Goal: Task Accomplishment & Management: Use online tool/utility

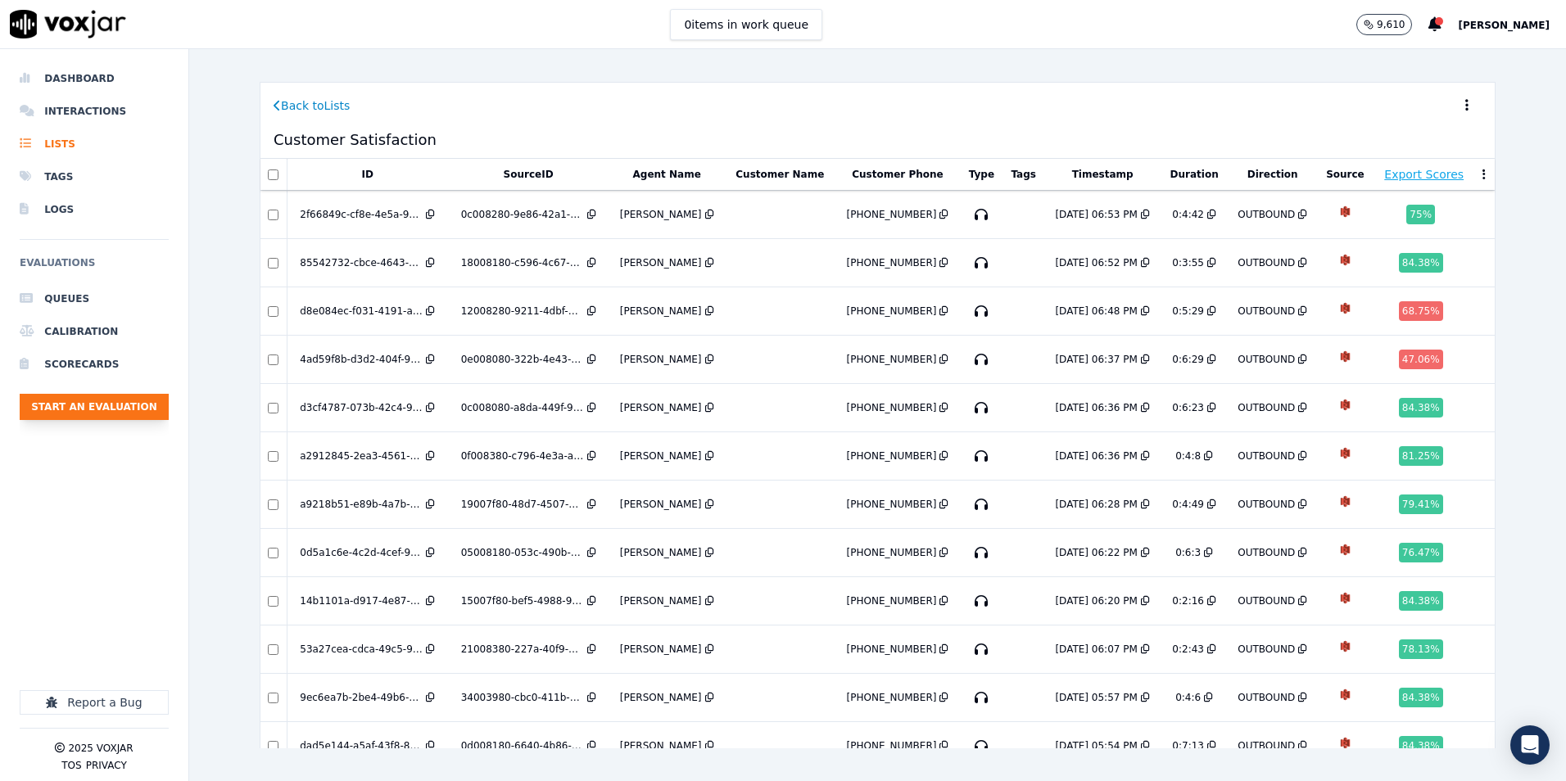
click at [82, 404] on button "Start an Evaluation" at bounding box center [94, 407] width 149 height 26
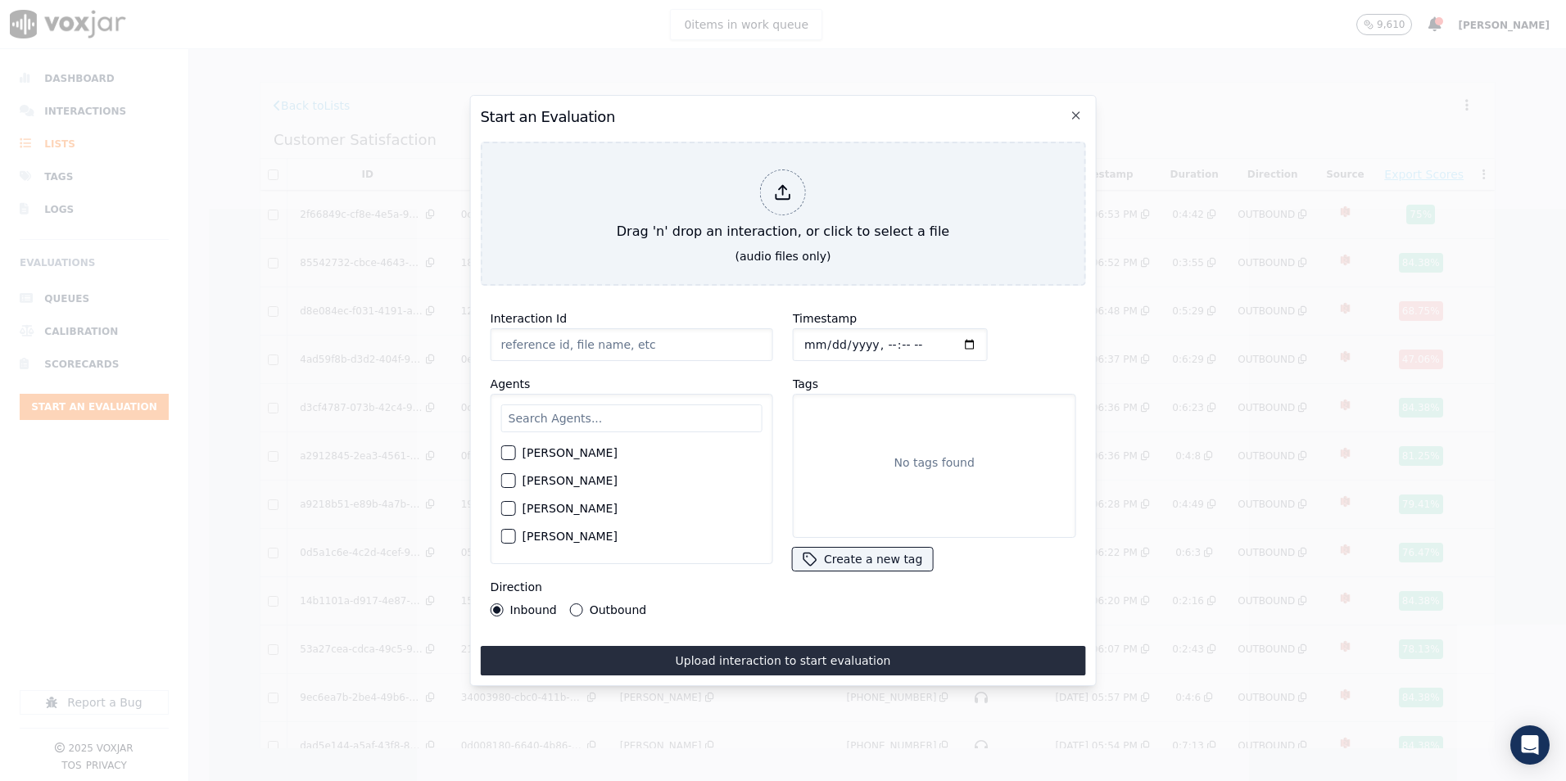
click at [1083, 107] on h2 "Start an Evaluation" at bounding box center [783, 117] width 605 height 23
click at [1074, 109] on icon "button" at bounding box center [1075, 115] width 13 height 13
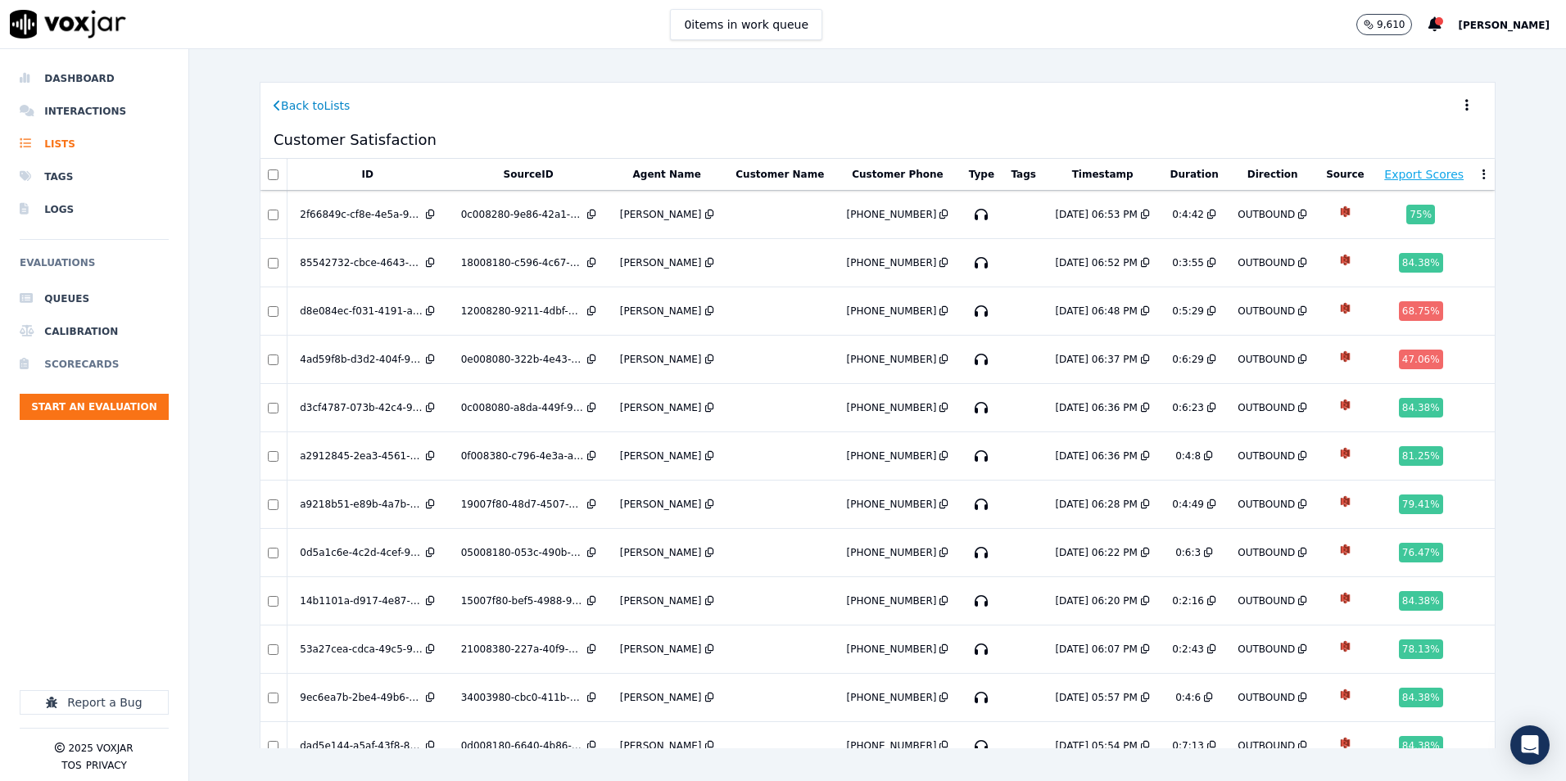
click at [52, 360] on li "Scorecards" at bounding box center [94, 364] width 149 height 33
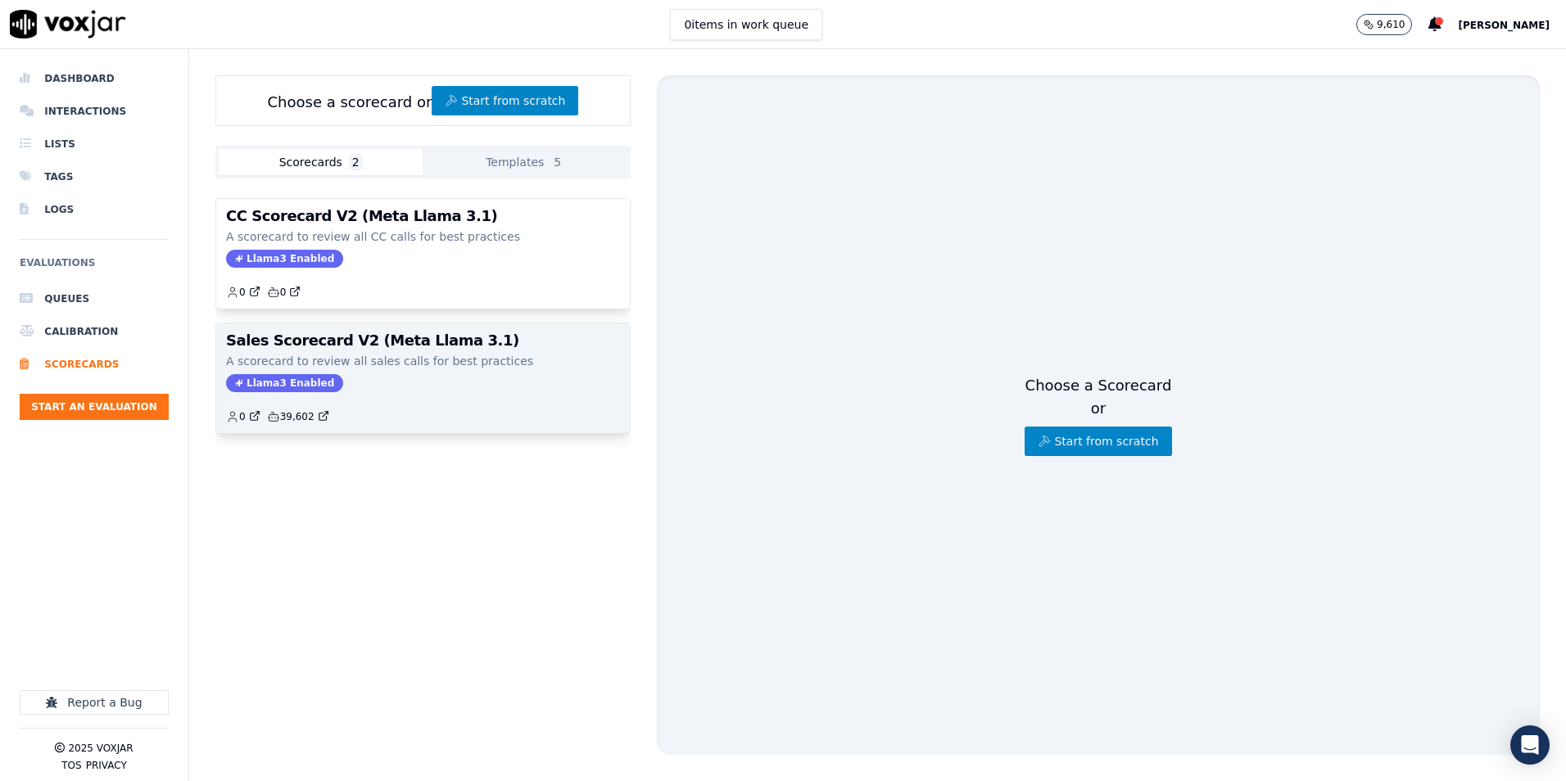
click at [484, 344] on h3 "Sales Scorecard V2 (Meta Llama 3.1)" at bounding box center [423, 340] width 394 height 15
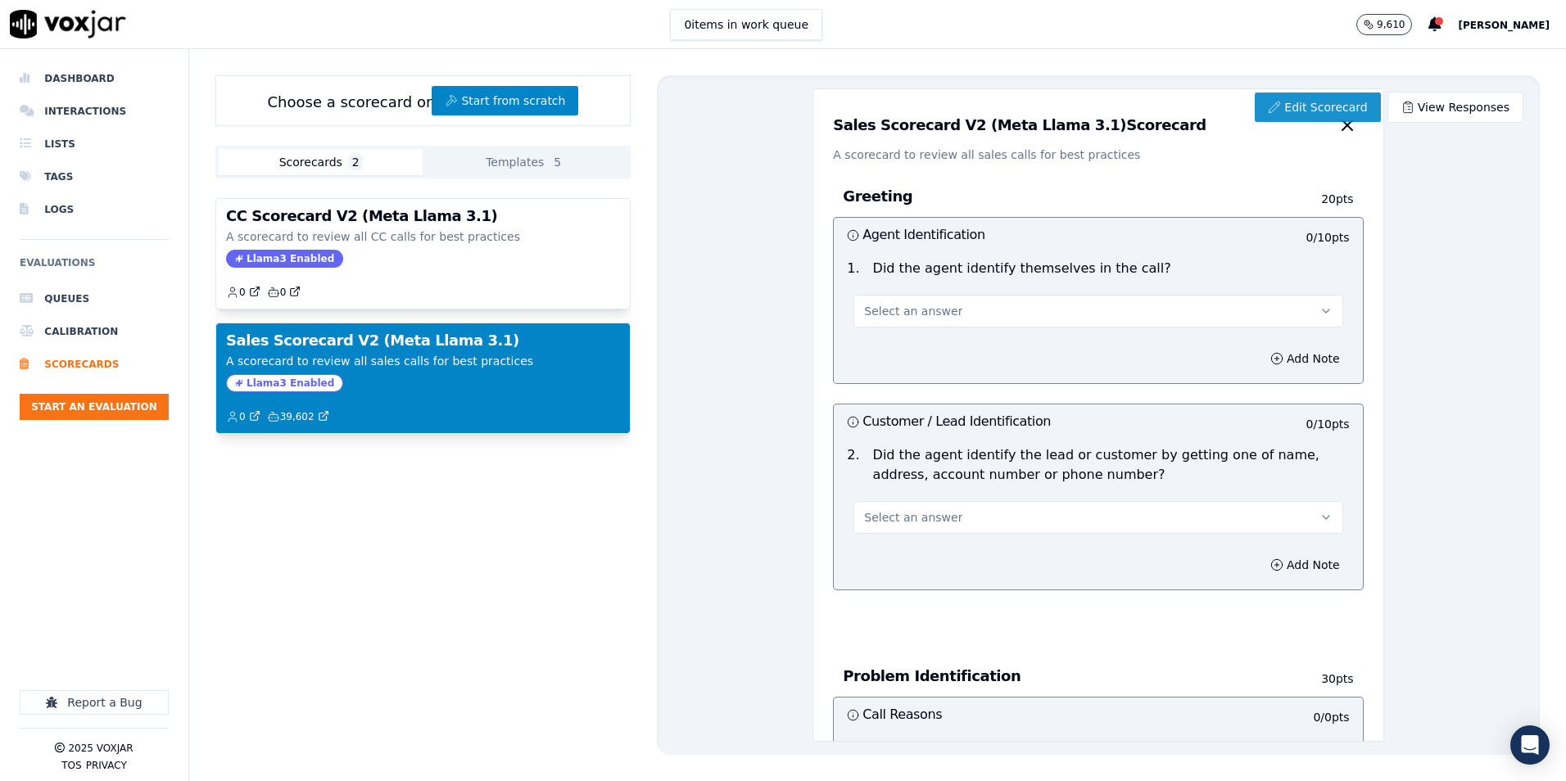
click at [1268, 105] on icon at bounding box center [1274, 107] width 13 height 13
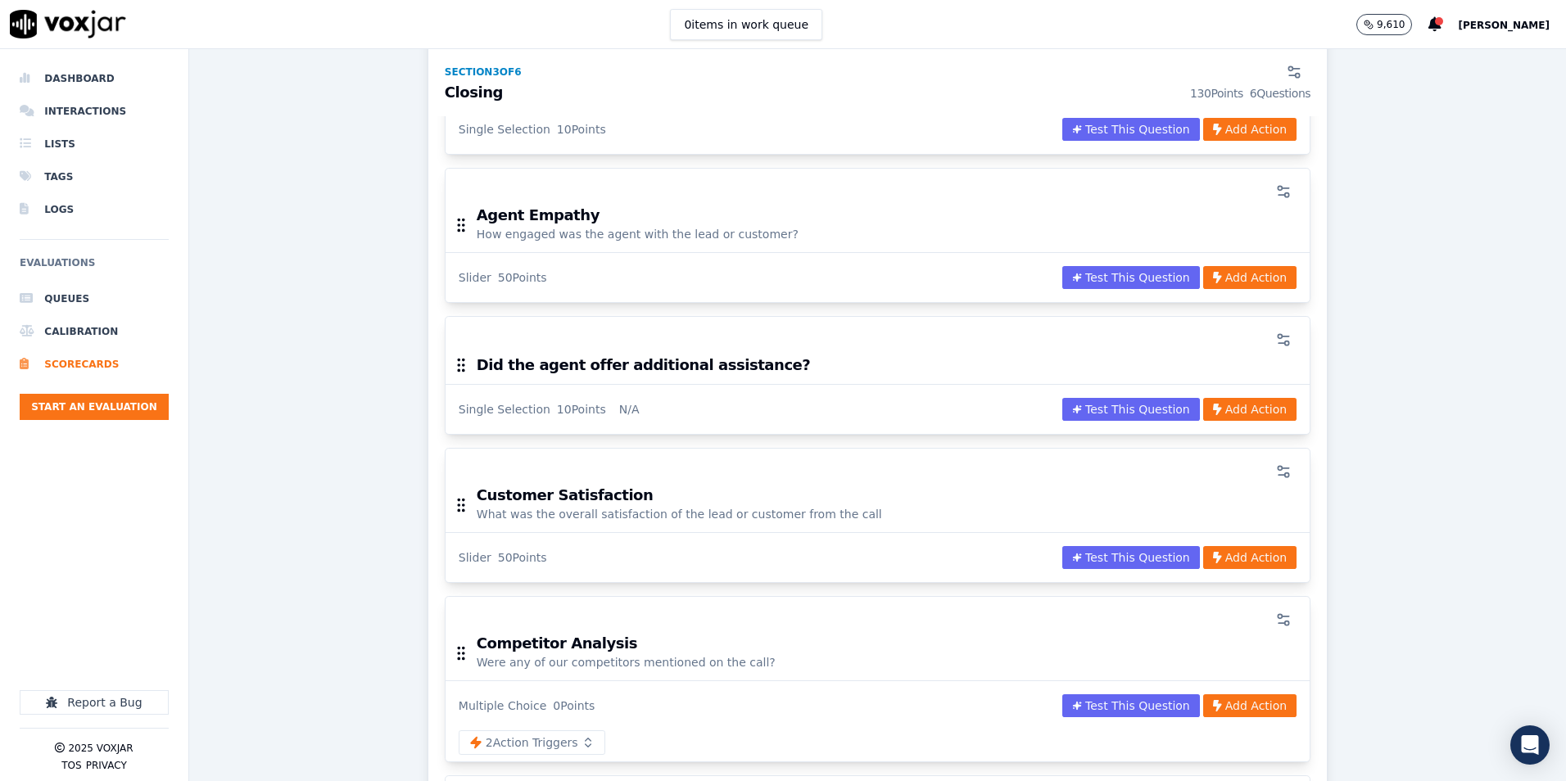
scroll to position [2129, 0]
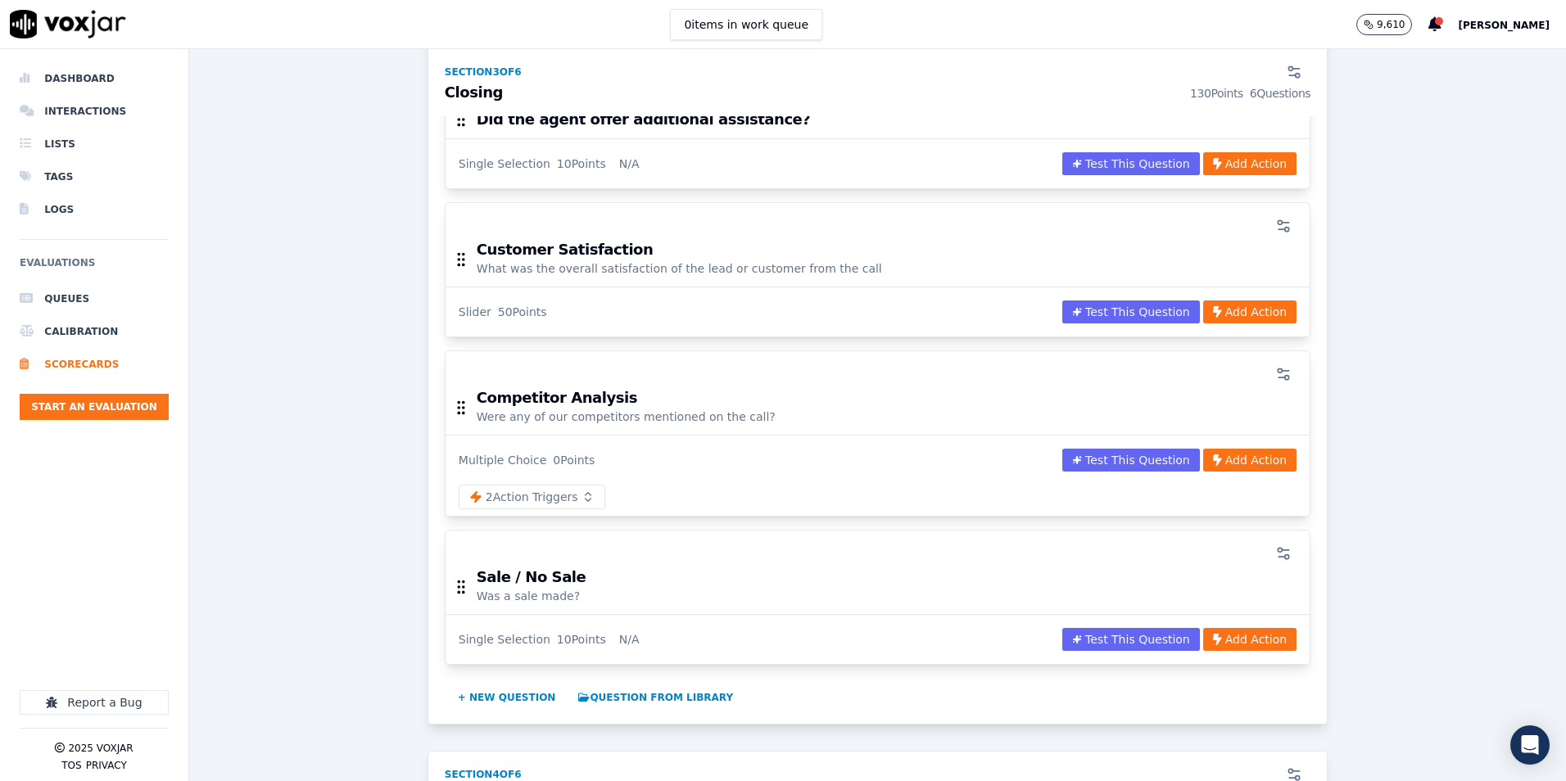
click at [1157, 364] on div at bounding box center [877, 374] width 844 height 33
click at [1275, 366] on icon "button" at bounding box center [1283, 374] width 16 height 16
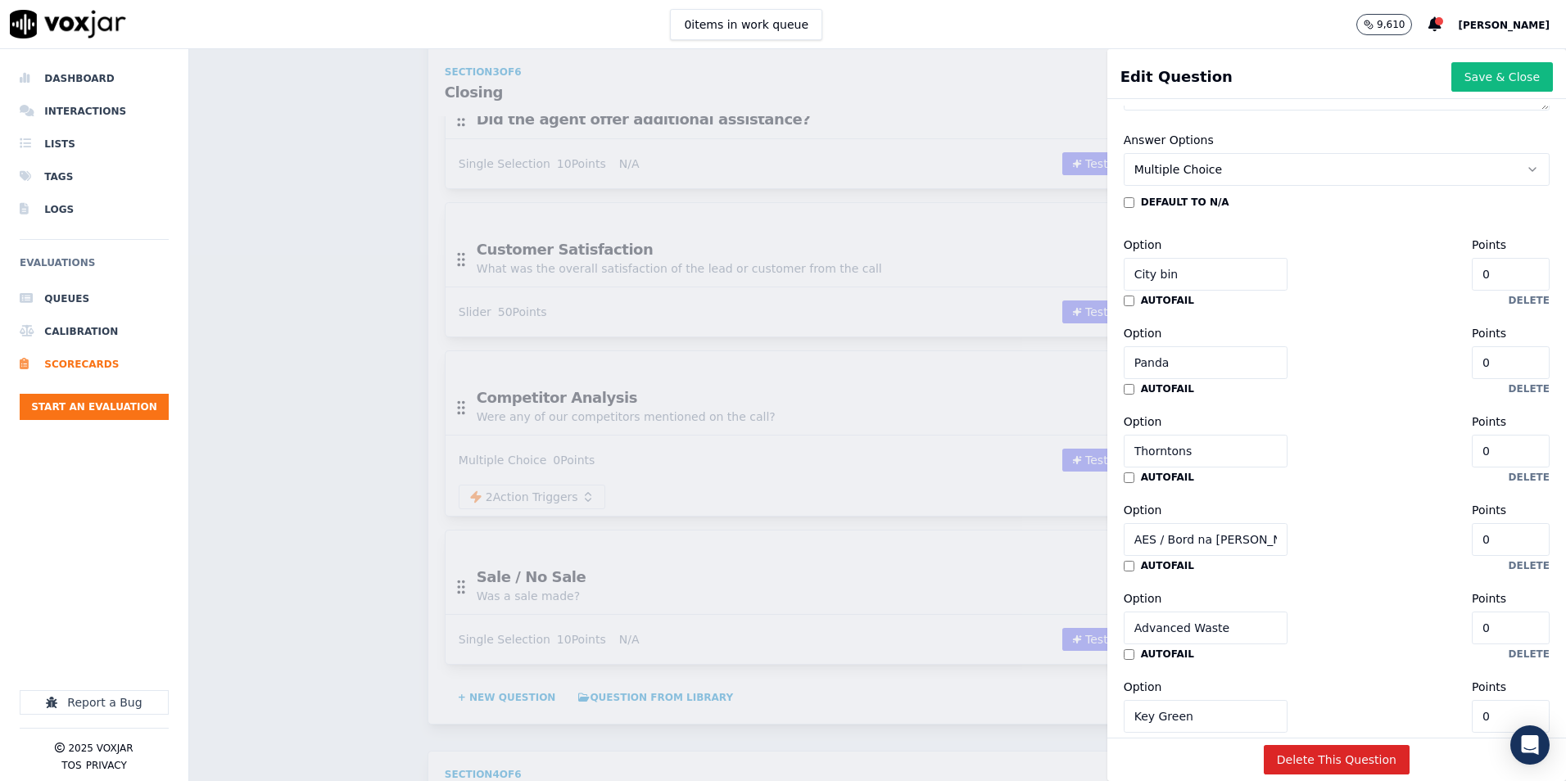
scroll to position [337, 0]
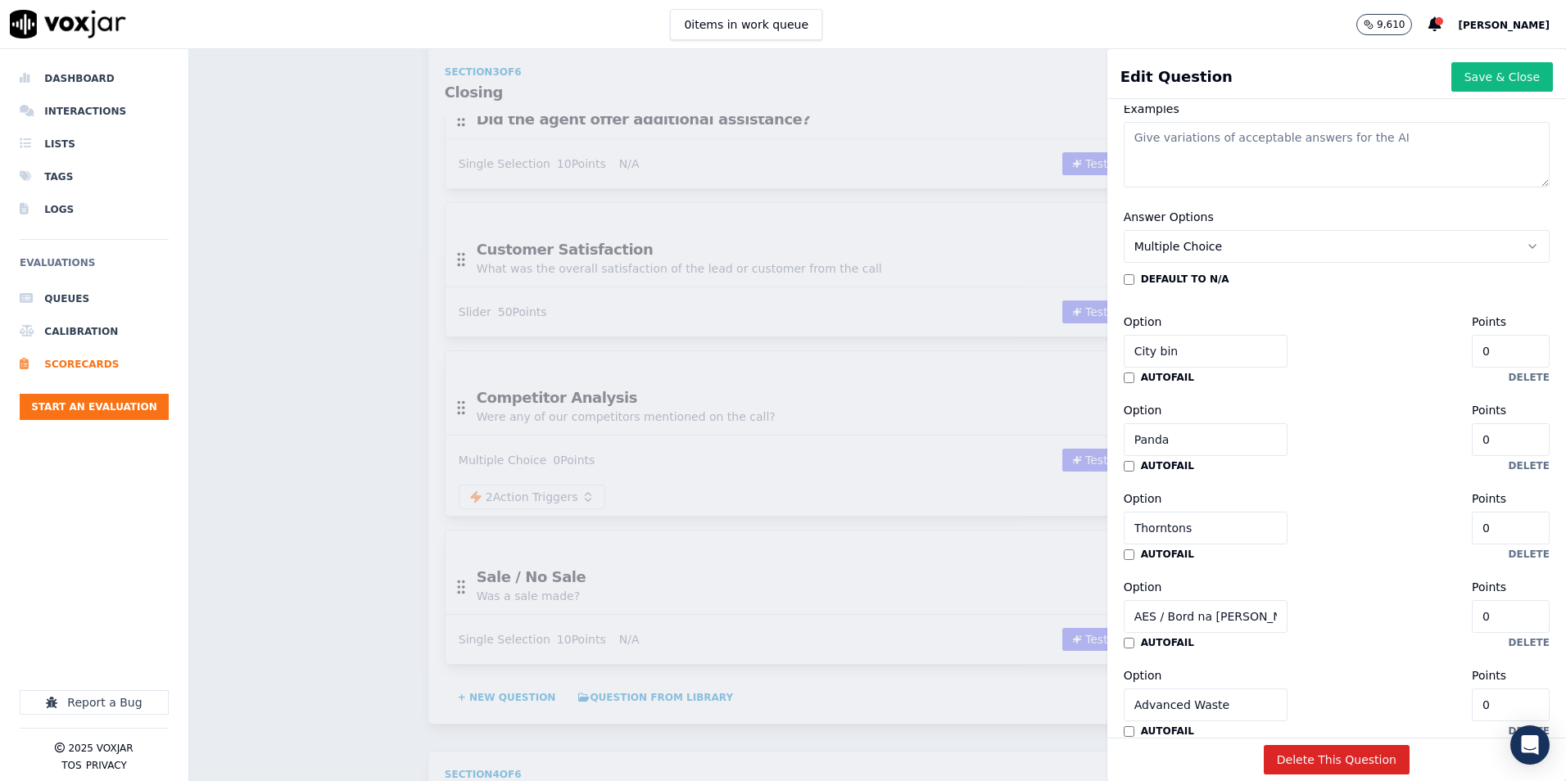
drag, startPoint x: 1167, startPoint y: 354, endPoint x: 1083, endPoint y: 351, distance: 84.4
click at [1086, 352] on div "Edit Question Save & Close Disable AI View AI Prompt Label Competitor Analysis …" at bounding box center [877, 415] width 1377 height 732
drag, startPoint x: 1164, startPoint y: 440, endPoint x: 1097, endPoint y: 437, distance: 67.2
click at [1114, 438] on div "Answer Options Multiple Choice default to N/A Option City bin Points 0 autofail…" at bounding box center [1336, 760] width 445 height 1127
click at [1168, 530] on input "Thorntons" at bounding box center [1206, 528] width 164 height 33
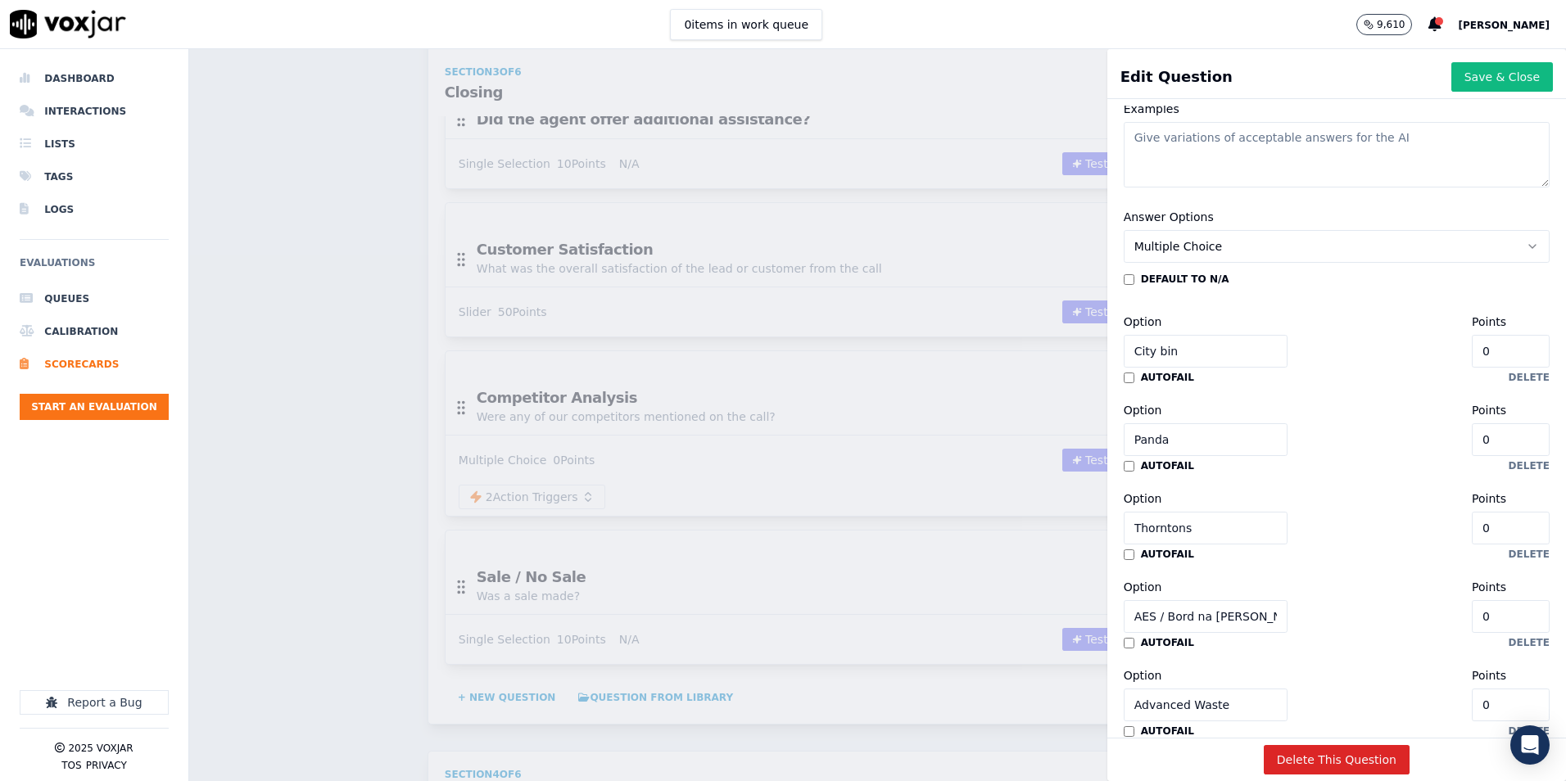
click at [1168, 530] on input "Thorntons" at bounding box center [1206, 528] width 164 height 33
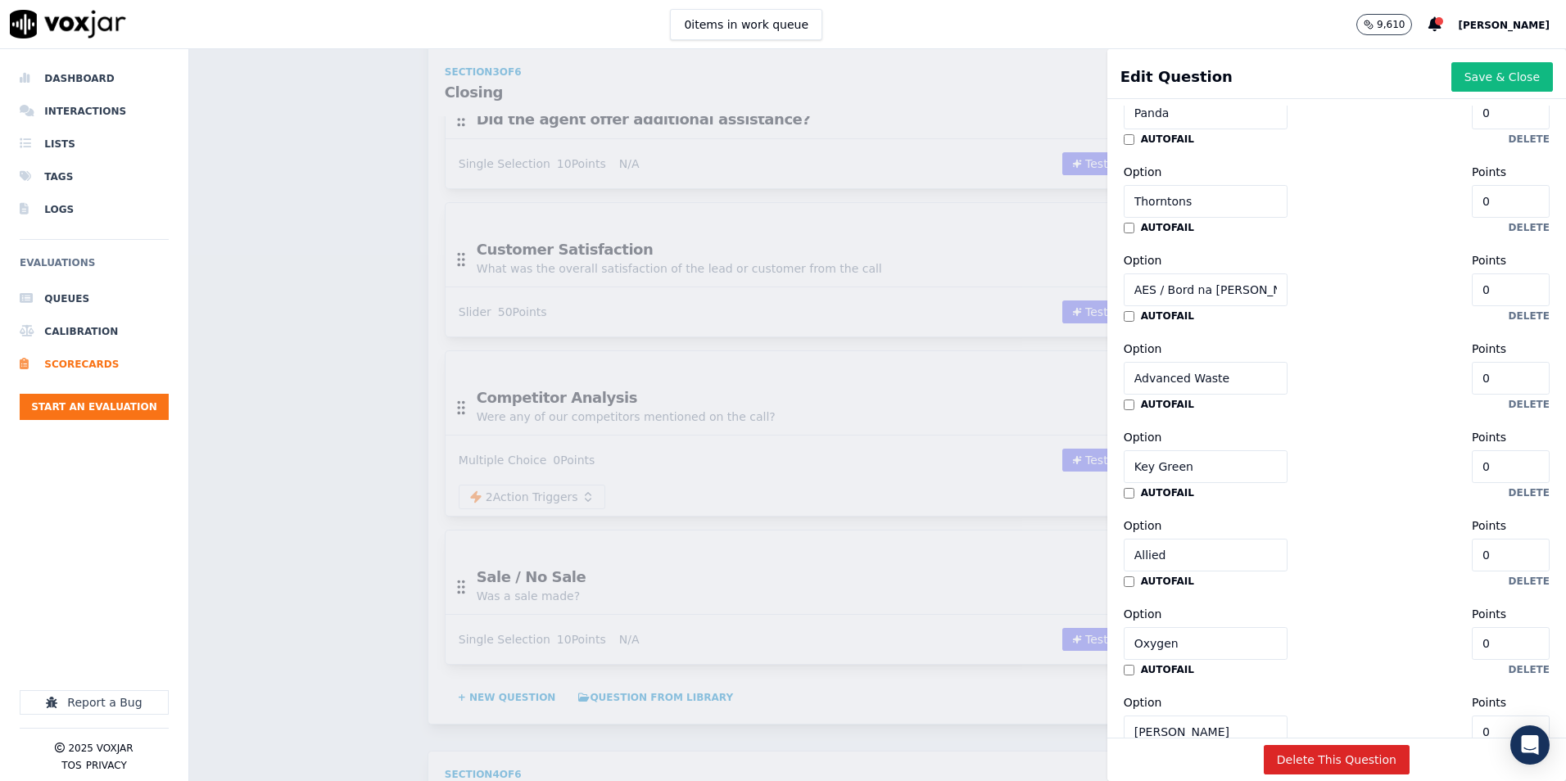
scroll to position [665, 0]
drag, startPoint x: 1219, startPoint y: 291, endPoint x: 1112, endPoint y: 293, distance: 106.5
click at [1124, 285] on input "AES / Bord na Mona" at bounding box center [1206, 289] width 164 height 33
drag, startPoint x: 1199, startPoint y: 376, endPoint x: 1094, endPoint y: 378, distance: 104.8
click at [1107, 378] on div "Disable AI View AI Prompt Label Competitor Analysis Question Were any of our co…" at bounding box center [1336, 422] width 459 height 632
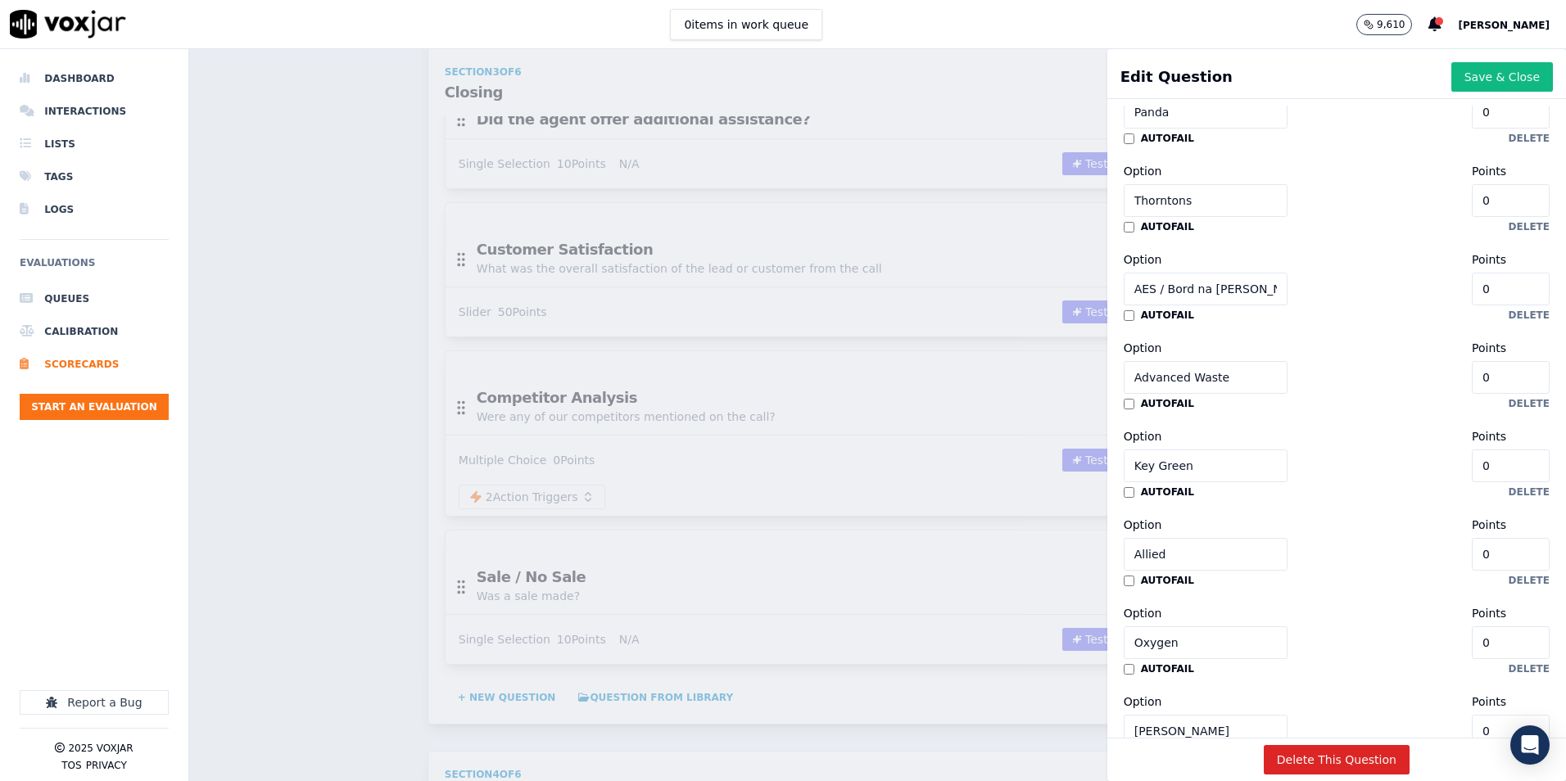
drag, startPoint x: 1226, startPoint y: 288, endPoint x: 1116, endPoint y: 290, distance: 109.7
click at [1124, 290] on input "AES / Bord na Mona" at bounding box center [1206, 289] width 164 height 33
drag, startPoint x: 1201, startPoint y: 380, endPoint x: 1114, endPoint y: 378, distance: 86.8
click at [1124, 378] on input "Advanced Waste" at bounding box center [1206, 377] width 164 height 33
click at [1142, 556] on input "Allied" at bounding box center [1206, 554] width 164 height 33
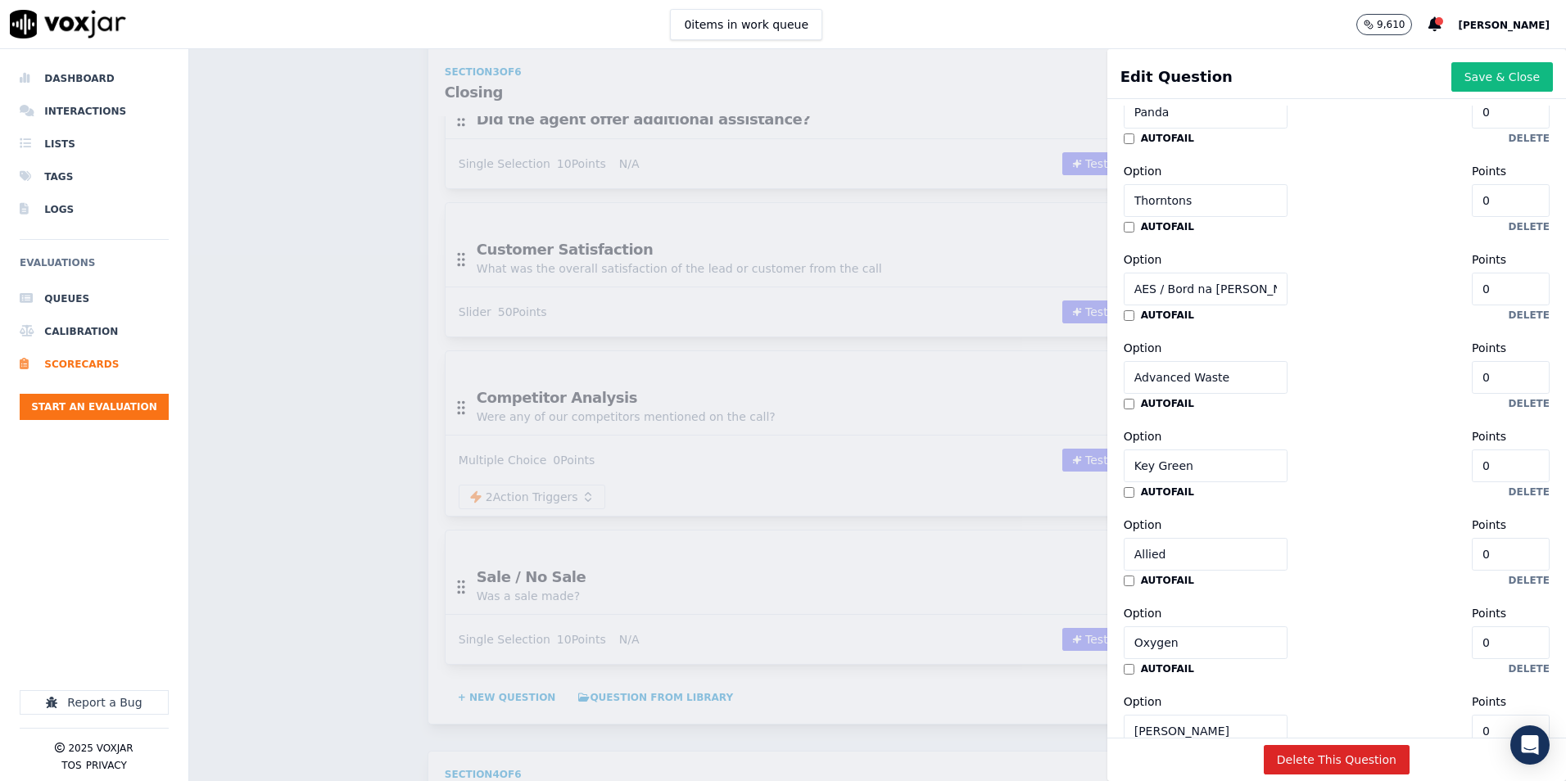
click at [1142, 556] on input "Allied" at bounding box center [1206, 554] width 164 height 33
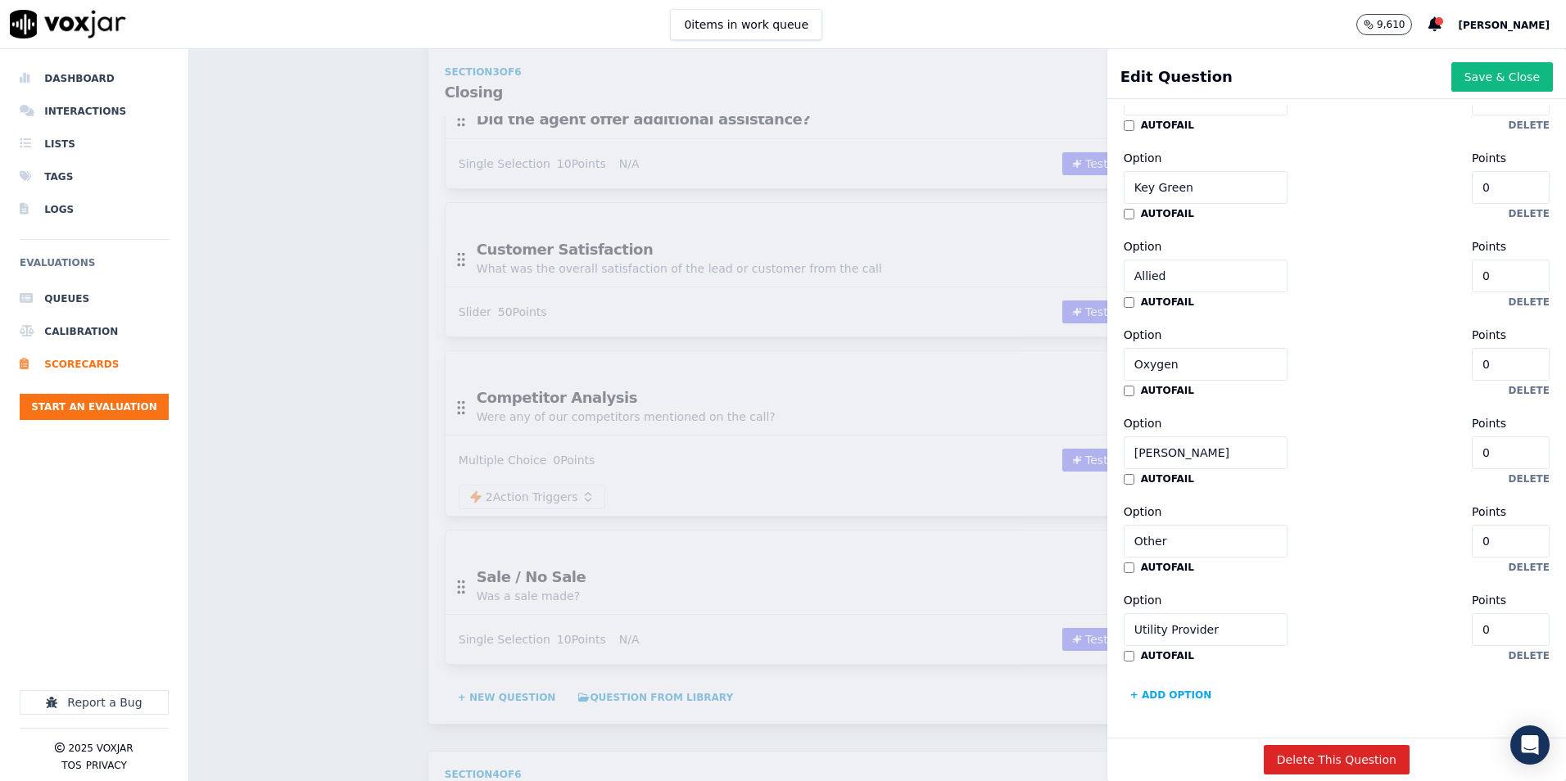
scroll to position [993, 0]
drag, startPoint x: 1155, startPoint y: 404, endPoint x: 1105, endPoint y: 405, distance: 50.0
click at [1114, 405] on div "Answer Options Multiple Choice default to N/A Option City bin Points 0 autofail…" at bounding box center [1336, 154] width 445 height 1127
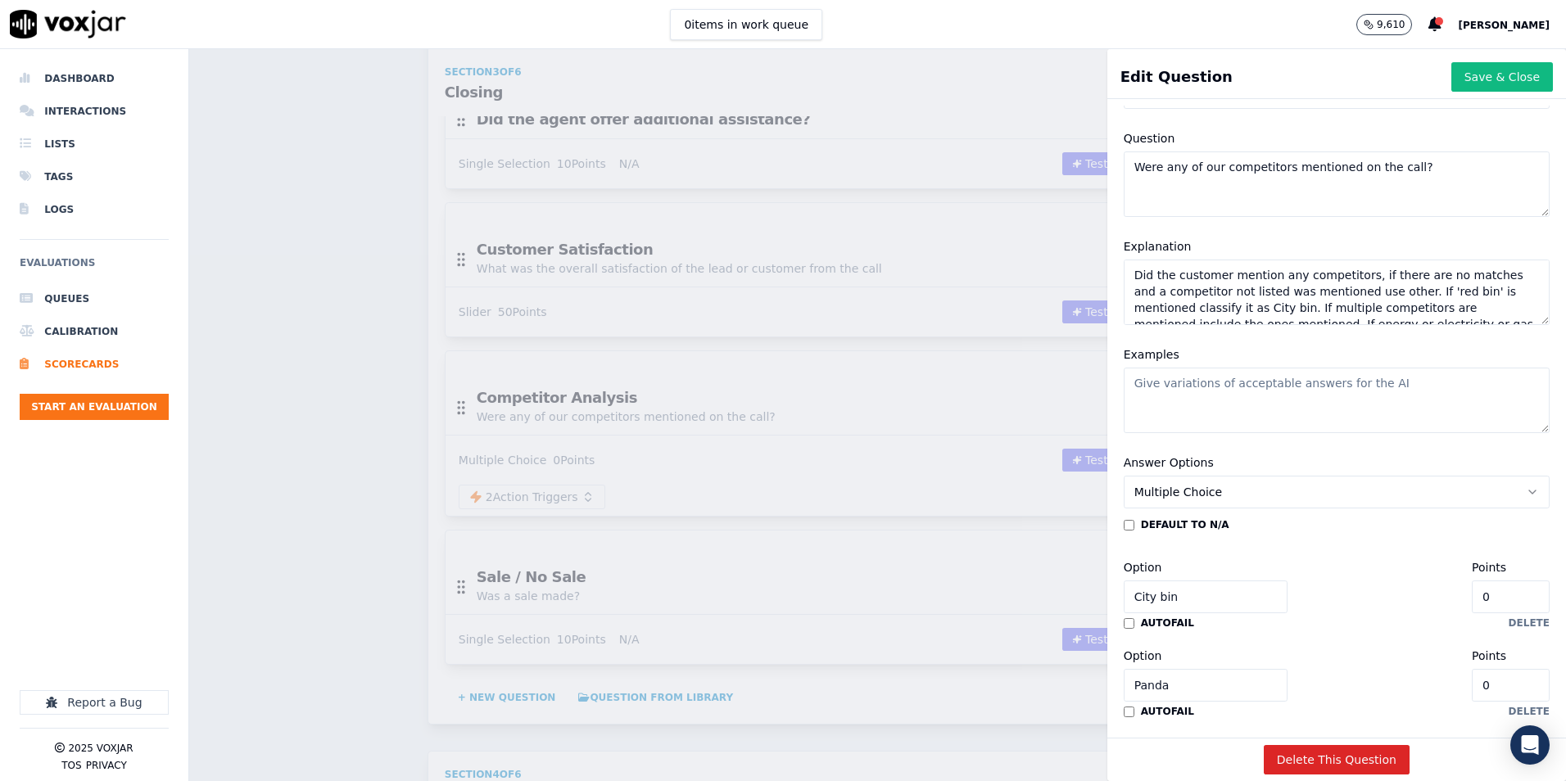
scroll to position [10, 0]
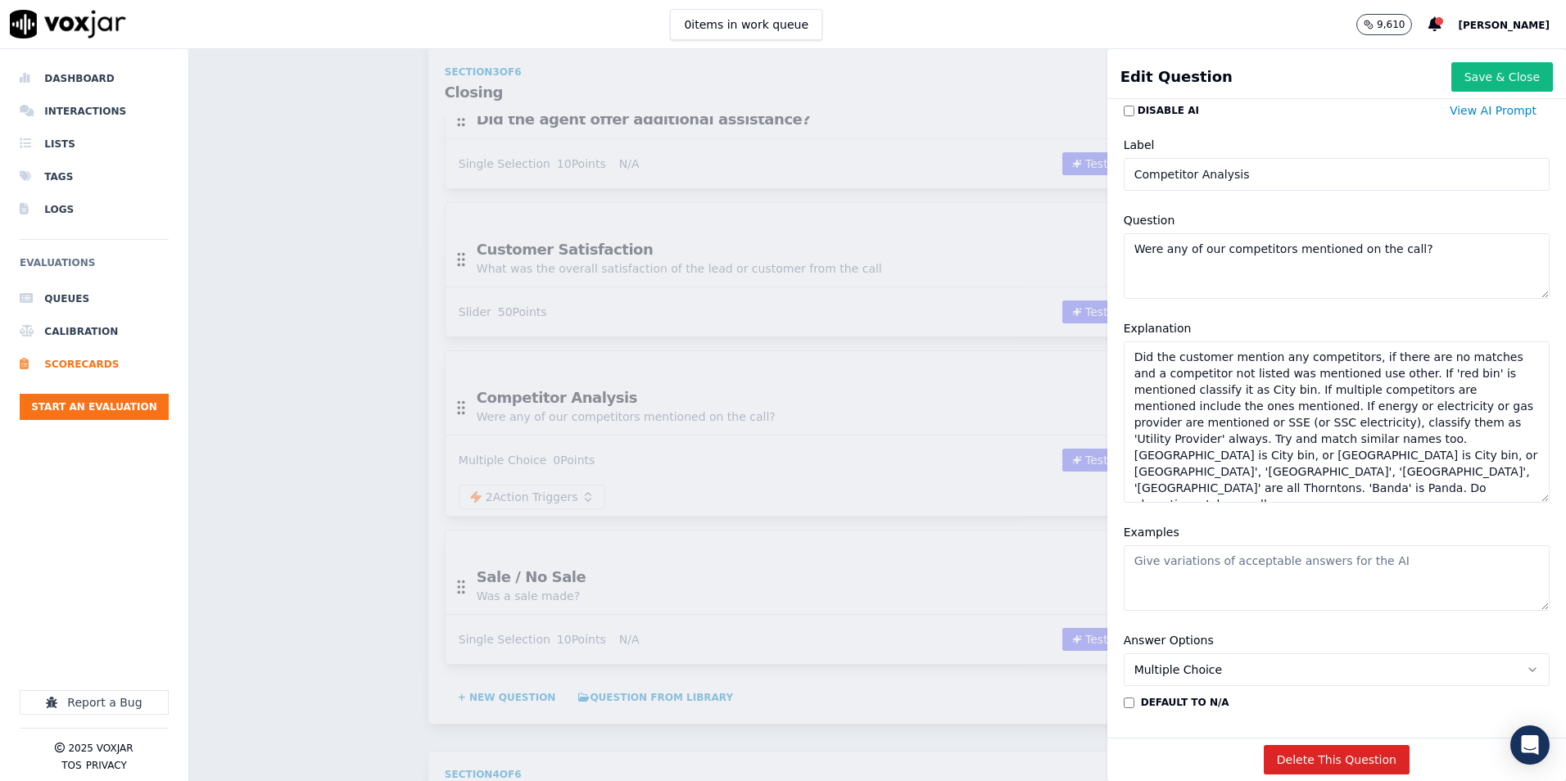
drag, startPoint x: 1493, startPoint y: 401, endPoint x: 1493, endPoint y: 497, distance: 95.8
click at [1493, 497] on textarea "Did the customer mention any competitors, if there are no matches and a competi…" at bounding box center [1337, 421] width 426 height 161
drag, startPoint x: 1408, startPoint y: 441, endPoint x: 1361, endPoint y: 441, distance: 46.7
click at [1361, 441] on textarea "Did the customer mention any competitors, if there are no matches and a competi…" at bounding box center [1337, 421] width 426 height 161
drag, startPoint x: 1323, startPoint y: 455, endPoint x: 1116, endPoint y: 453, distance: 207.2
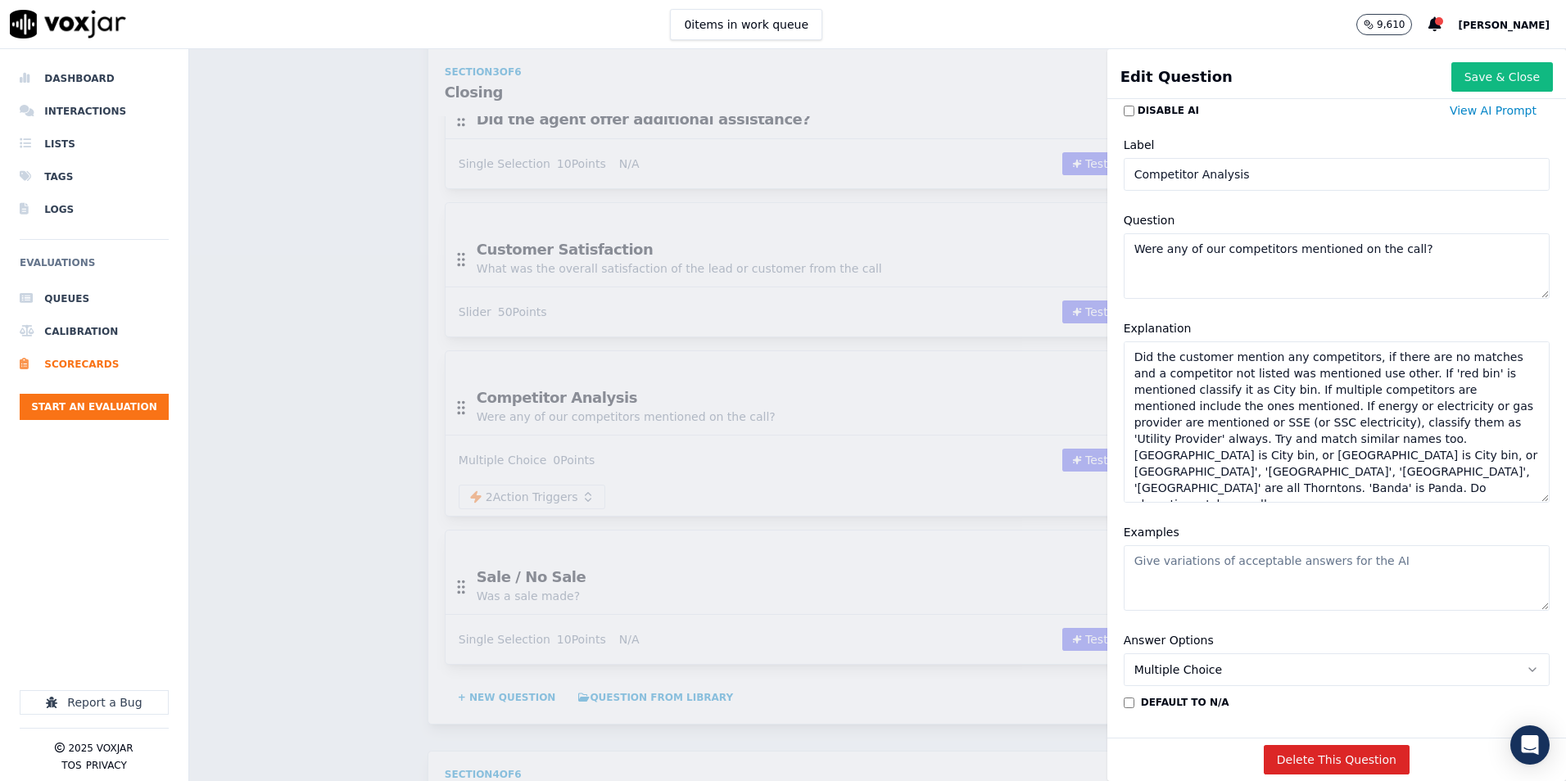
click at [1124, 453] on textarea "Did the customer mention any competitors, if there are no matches and a competi…" at bounding box center [1337, 421] width 426 height 161
